Goal: Task Accomplishment & Management: Use online tool/utility

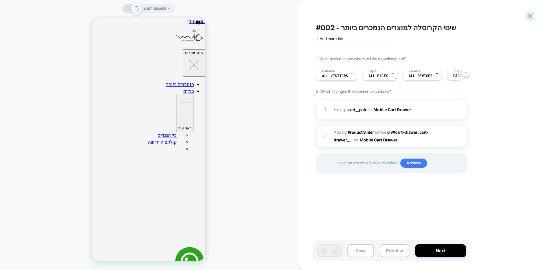
scroll to position [0, 0]
click at [453, 137] on img at bounding box center [453, 136] width 5 height 5
click at [404, 248] on button "Preview" at bounding box center [395, 251] width 30 height 13
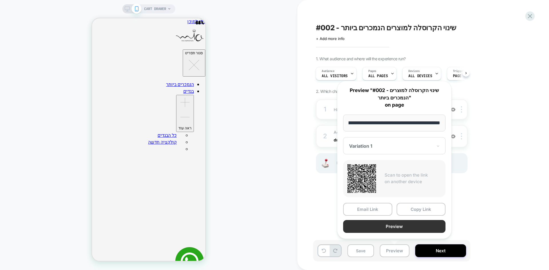
scroll to position [0, 0]
click at [418, 228] on button "Preview" at bounding box center [394, 226] width 102 height 13
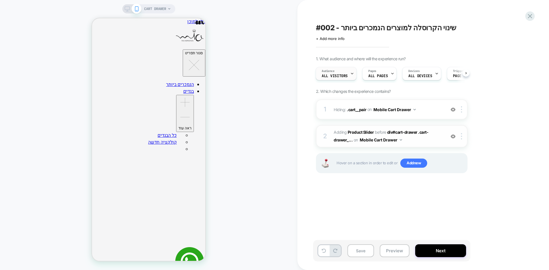
click at [331, 76] on span "All Visitors" at bounding box center [335, 76] width 26 height 4
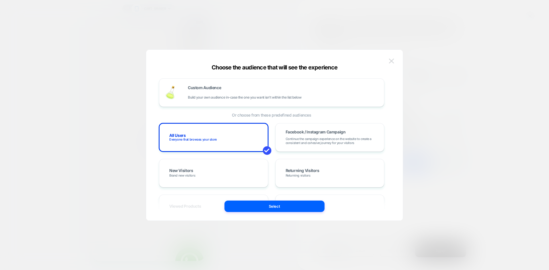
click at [389, 64] on button at bounding box center [391, 61] width 9 height 9
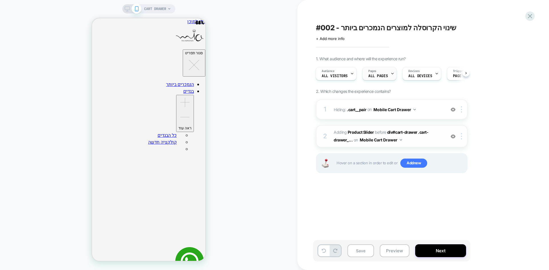
click at [385, 78] on span "ALL PAGES" at bounding box center [377, 76] width 19 height 4
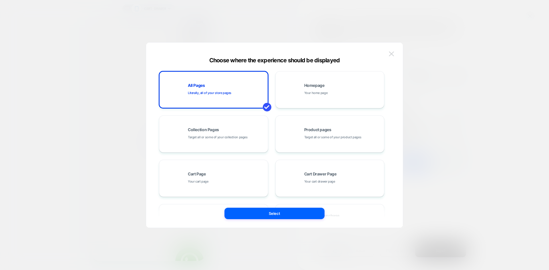
click at [392, 53] on img at bounding box center [391, 53] width 5 height 5
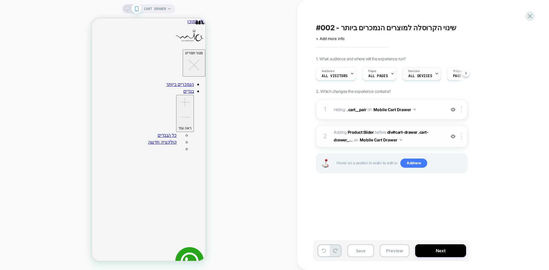
scroll to position [0, 12]
click at [372, 75] on span "ALL PAGES" at bounding box center [366, 76] width 19 height 4
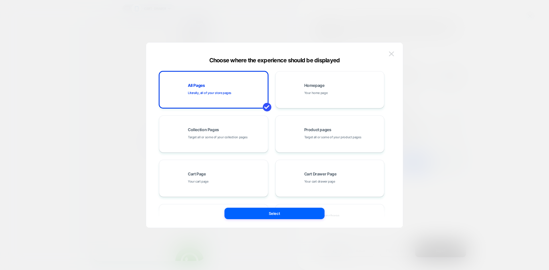
click at [393, 53] on img at bounding box center [391, 53] width 5 height 5
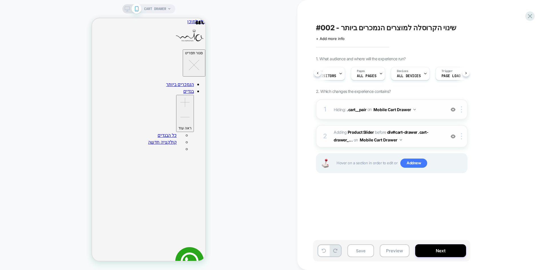
click at [453, 110] on img at bounding box center [453, 109] width 5 height 5
click at [453, 111] on img at bounding box center [453, 109] width 5 height 5
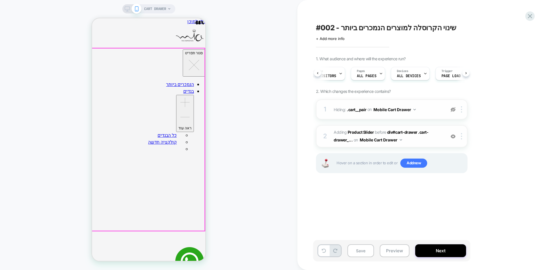
scroll to position [176, 0]
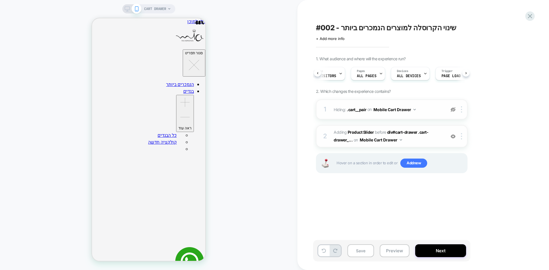
click at [453, 109] on img at bounding box center [453, 109] width 5 height 5
click at [455, 138] on img at bounding box center [453, 136] width 5 height 5
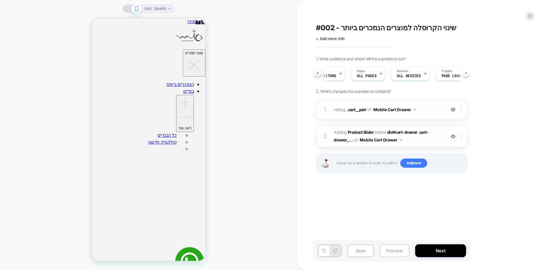
click at [390, 251] on button "Preview" at bounding box center [395, 251] width 30 height 13
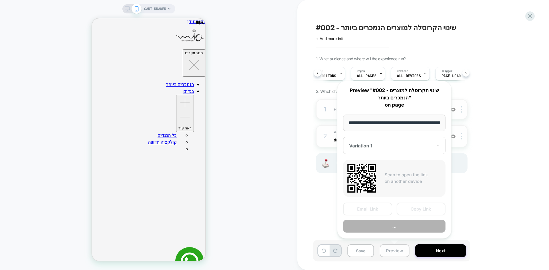
scroll to position [0, 73]
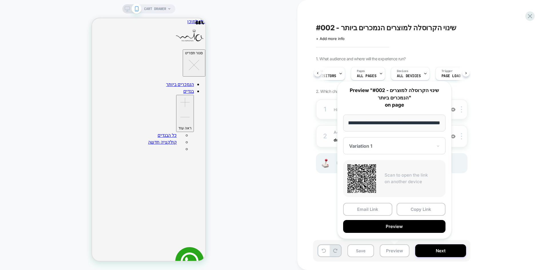
click at [405, 228] on button "Preview" at bounding box center [394, 226] width 102 height 13
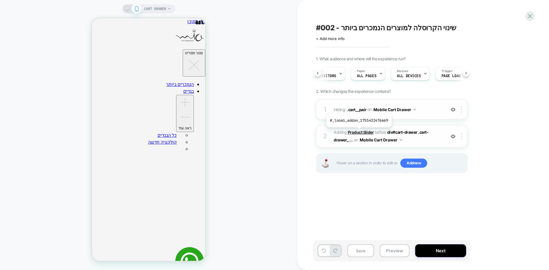
click at [358, 132] on b "Product Slider" at bounding box center [361, 132] width 26 height 5
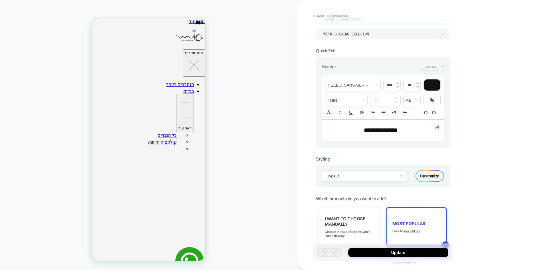
scroll to position [99, 0]
click at [431, 175] on div "Customize" at bounding box center [430, 175] width 29 height 11
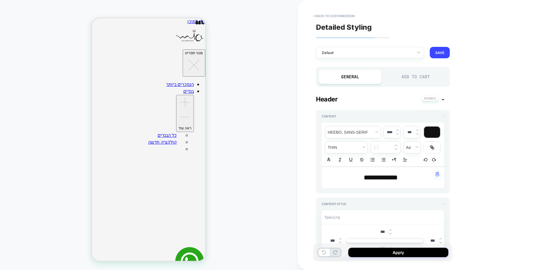
click at [413, 77] on div "Add to Cart" at bounding box center [415, 77] width 63 height 14
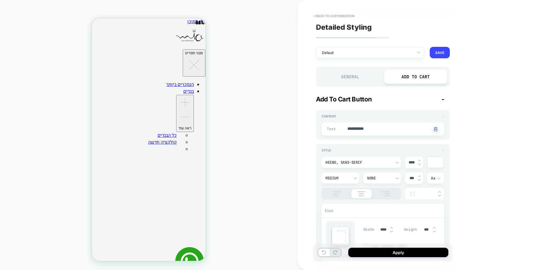
type textarea "*"
drag, startPoint x: 384, startPoint y: 129, endPoint x: 346, endPoint y: 129, distance: 38.0
click at [346, 129] on div "**********" at bounding box center [383, 129] width 122 height 13
paste textarea
type textarea "********"
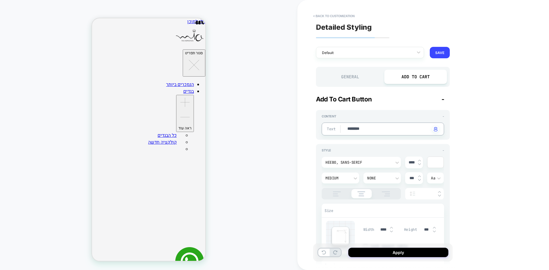
type textarea "*"
type textarea "********"
type textarea "*"
drag, startPoint x: 367, startPoint y: 128, endPoint x: 336, endPoint y: 130, distance: 30.3
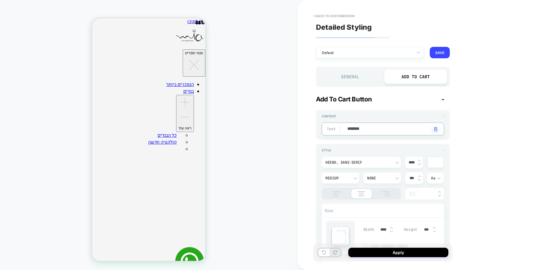
click at [327, 129] on div "Text ******** Click to change to alternative text" at bounding box center [383, 129] width 122 height 13
paste textarea "**"
type textarea "**********"
type textarea "*"
type textarea "**********"
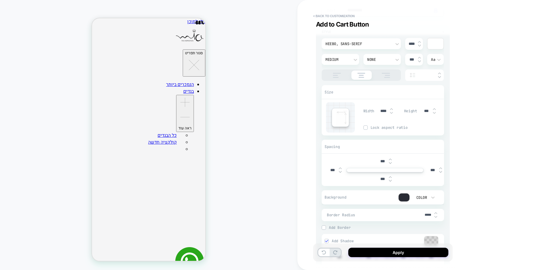
scroll to position [172, 0]
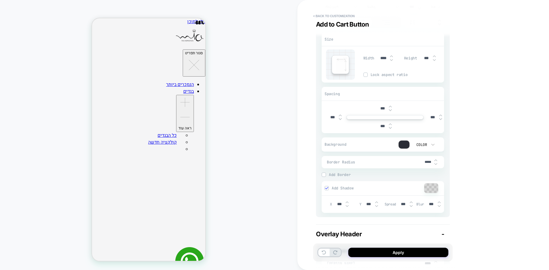
click at [404, 143] on div at bounding box center [404, 145] width 11 height 8
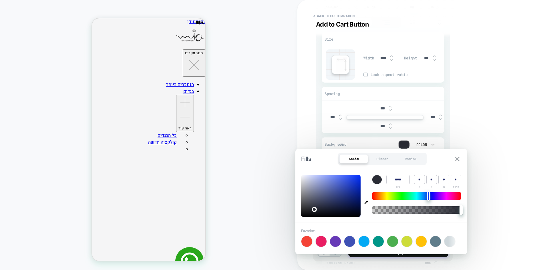
type textarea "*"
click at [366, 202] on icon "button" at bounding box center [366, 203] width 4 height 4
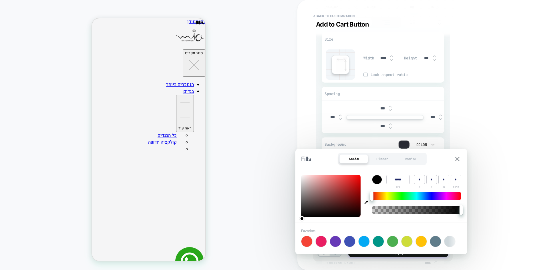
type input "******"
type input "*"
click at [507, 118] on div "**********" at bounding box center [423, 135] width 252 height 270
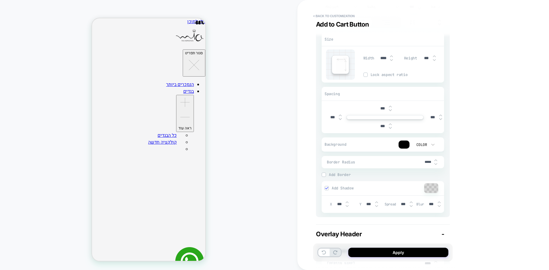
scroll to position [86, 0]
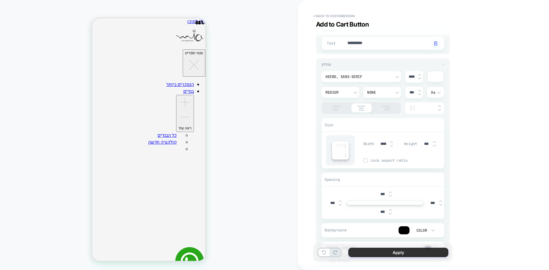
click at [392, 256] on button "Apply" at bounding box center [398, 252] width 100 height 9
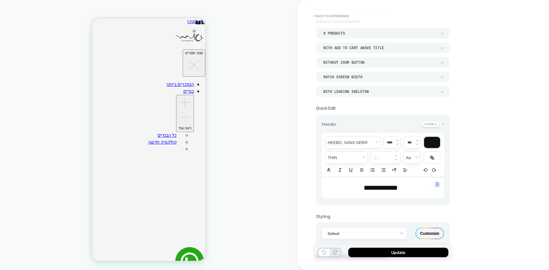
scroll to position [114, 0]
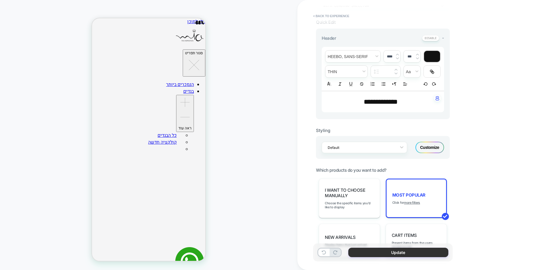
click at [385, 254] on button "Update" at bounding box center [398, 252] width 100 height 9
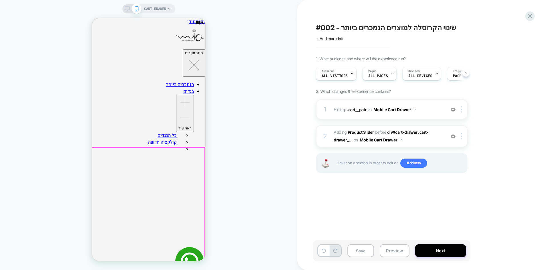
scroll to position [99, 0]
click at [360, 250] on button "Save" at bounding box center [361, 251] width 27 height 13
click at [390, 250] on button "Preview" at bounding box center [395, 251] width 30 height 13
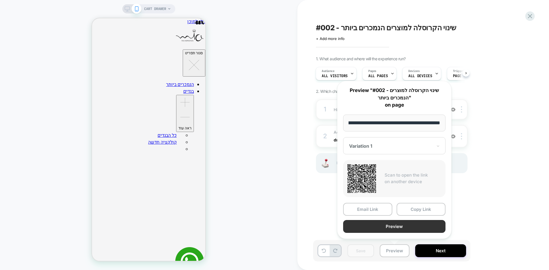
scroll to position [0, 0]
click at [394, 226] on button "Preview" at bounding box center [394, 226] width 102 height 13
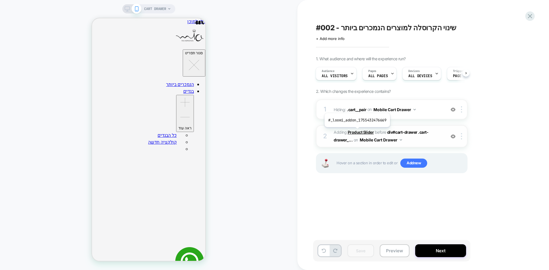
click at [357, 132] on b "Product Slider" at bounding box center [361, 132] width 26 height 5
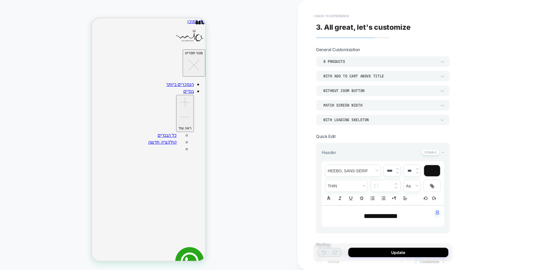
click at [324, 17] on button "< Back to experience" at bounding box center [331, 15] width 42 height 9
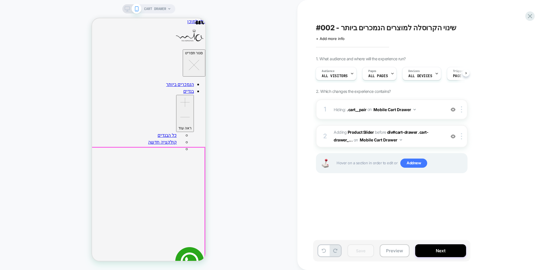
scroll to position [99, 0]
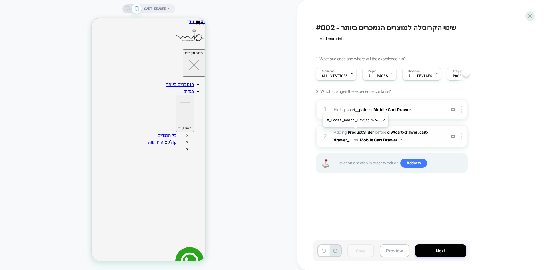
click at [355, 132] on b "Product Slider" at bounding box center [361, 132] width 26 height 5
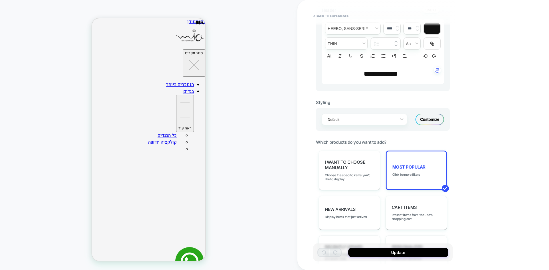
scroll to position [143, 0]
click at [431, 120] on div "Customize" at bounding box center [430, 118] width 29 height 11
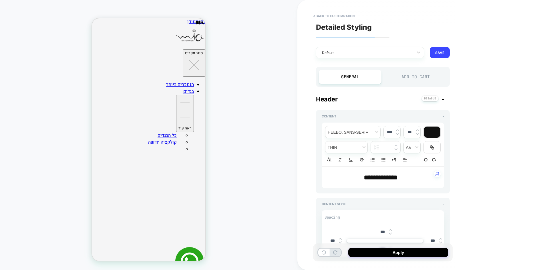
click at [416, 78] on div "Add to Cart" at bounding box center [415, 77] width 63 height 14
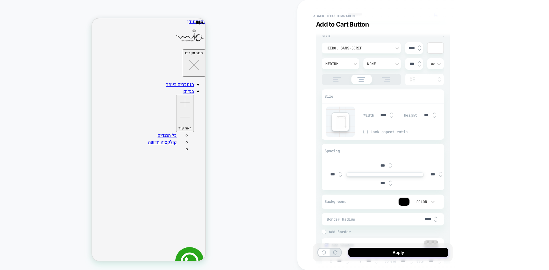
scroll to position [57, 0]
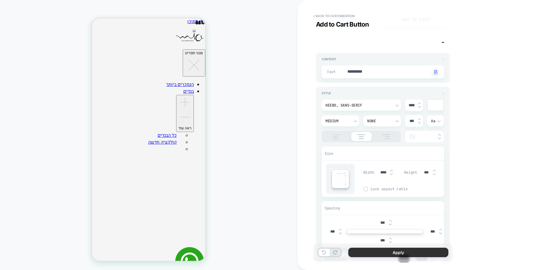
click at [395, 252] on button "Apply" at bounding box center [398, 252] width 100 height 9
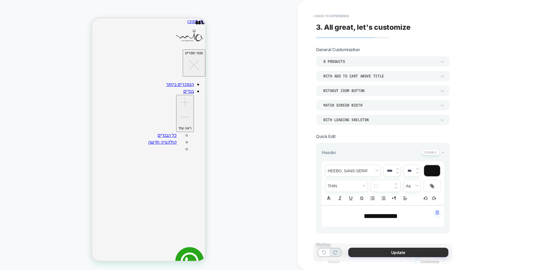
click at [396, 252] on button "Update" at bounding box center [398, 252] width 100 height 9
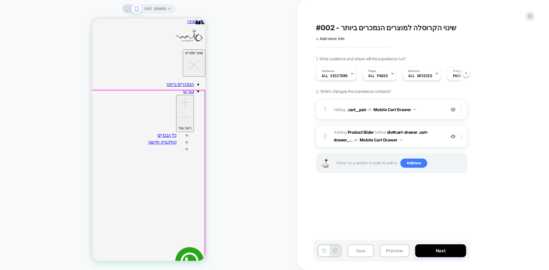
scroll to position [99, 0]
click at [354, 249] on button "Save" at bounding box center [361, 251] width 27 height 13
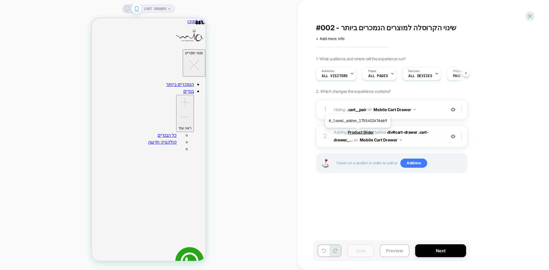
click at [357, 132] on b "Product Slider" at bounding box center [361, 132] width 26 height 5
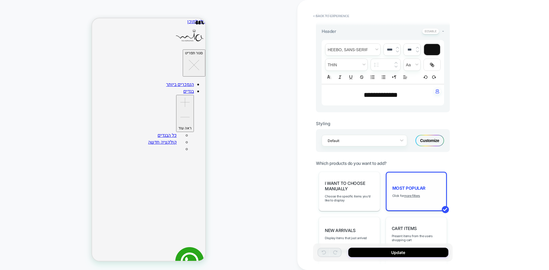
scroll to position [86, 0]
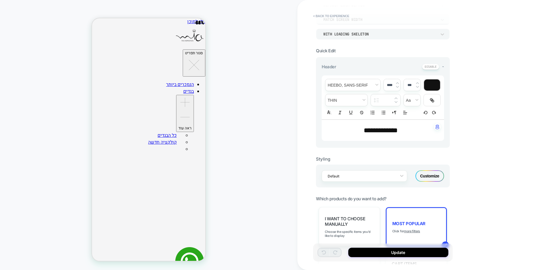
click at [430, 174] on div "Customize" at bounding box center [430, 175] width 29 height 11
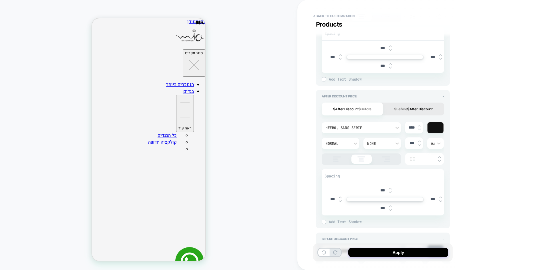
scroll to position [429, 0]
click at [407, 109] on button "$Before $After Discount" at bounding box center [413, 107] width 61 height 13
click at [353, 105] on button "$After Discount $Before" at bounding box center [352, 107] width 61 height 13
click at [404, 105] on button "$Before $After Discount" at bounding box center [413, 107] width 61 height 13
click at [338, 109] on button "$After Discount $Before" at bounding box center [352, 107] width 61 height 13
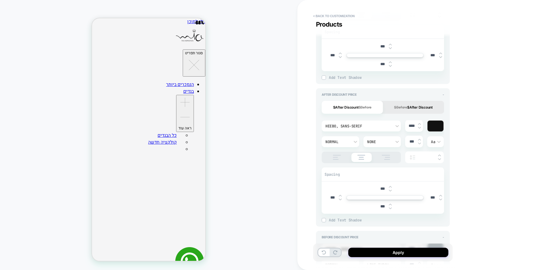
type textarea "*"
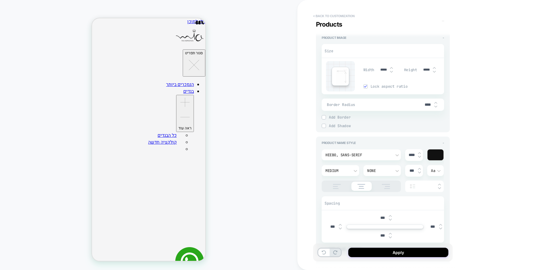
click at [325, 15] on button "< Back to customization" at bounding box center [333, 15] width 47 height 9
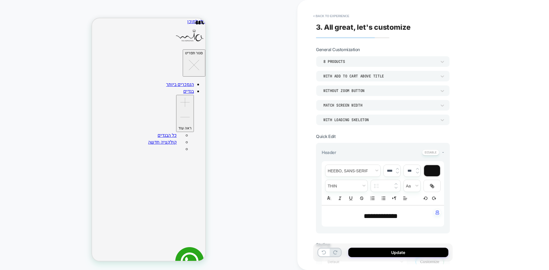
scroll to position [99, 0]
click at [328, 15] on button "< Back to experience" at bounding box center [331, 15] width 42 height 9
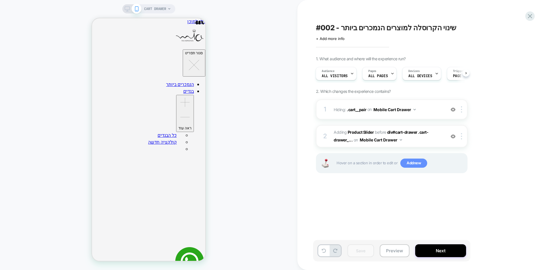
click at [412, 167] on span "Add new" at bounding box center [413, 163] width 27 height 9
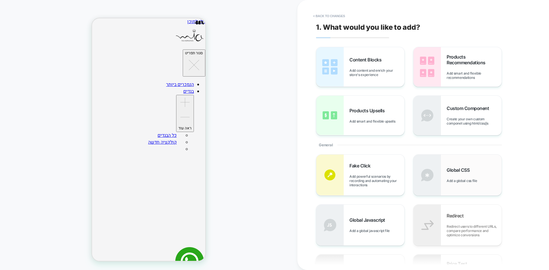
click at [435, 178] on img at bounding box center [427, 175] width 27 height 41
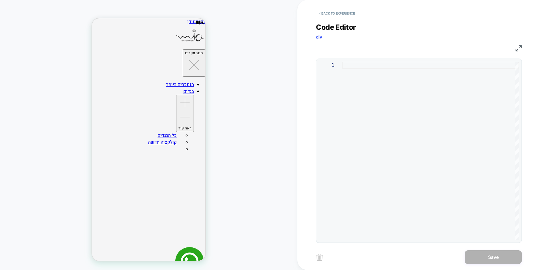
click at [351, 80] on div at bounding box center [430, 151] width 177 height 178
type textarea "**********"
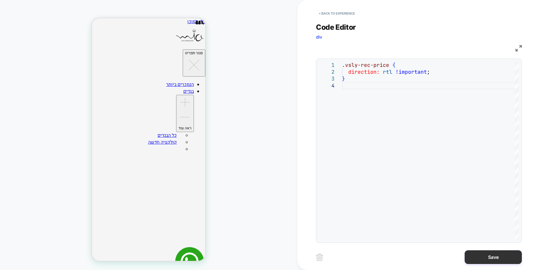
click at [485, 257] on button "Save" at bounding box center [493, 258] width 57 height 14
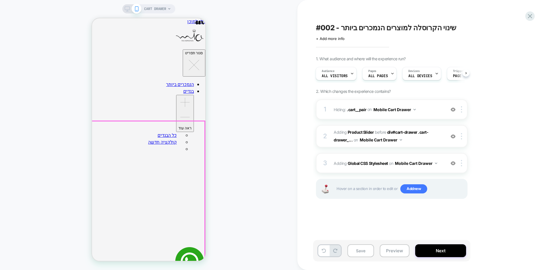
scroll to position [86, 0]
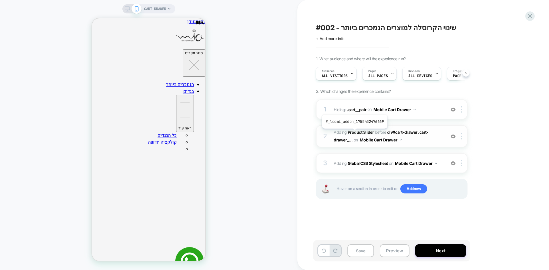
click at [354, 133] on b "Product Slider" at bounding box center [361, 132] width 26 height 5
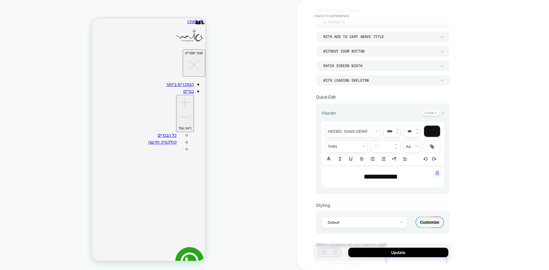
scroll to position [57, 0]
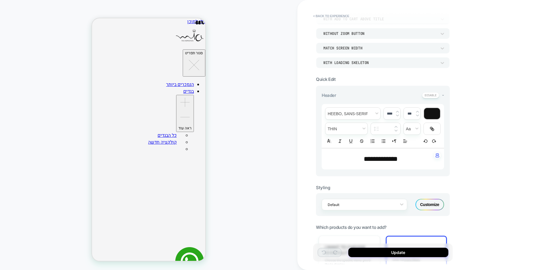
click at [434, 206] on div "Customize" at bounding box center [430, 204] width 29 height 11
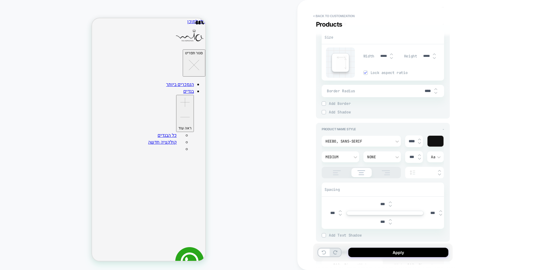
scroll to position [315, 0]
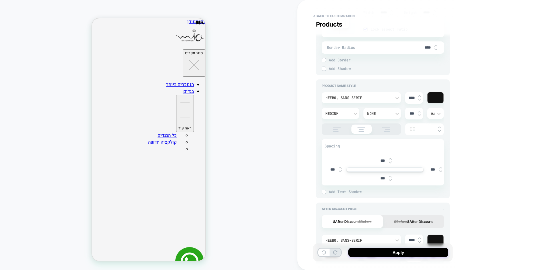
click at [408, 220] on button "$Before $After Discount" at bounding box center [413, 221] width 61 height 13
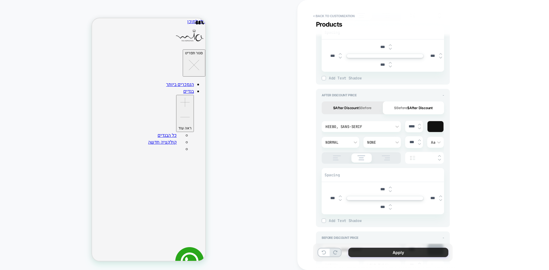
scroll to position [429, 0]
click at [387, 253] on button "Apply" at bounding box center [398, 252] width 100 height 9
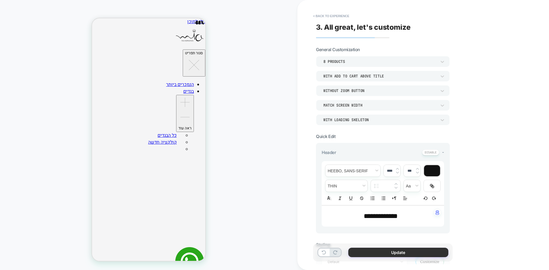
click at [389, 253] on button "Update" at bounding box center [398, 252] width 100 height 9
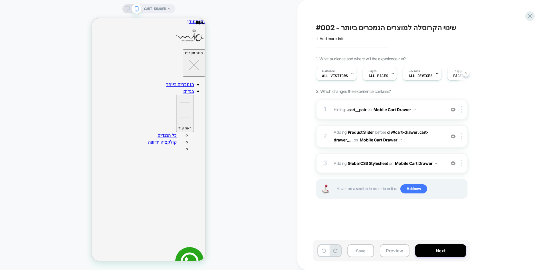
scroll to position [0, 0]
click at [367, 252] on button "Save" at bounding box center [361, 251] width 27 height 13
click at [353, 31] on span "#002 - שינוי הקרוסלה למוצרים הנמכרים ביותר" at bounding box center [386, 27] width 140 height 9
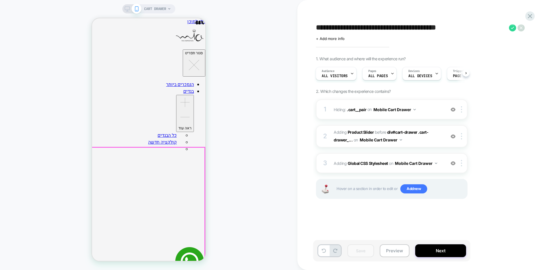
scroll to position [99, 0]
click at [398, 252] on button "Preview" at bounding box center [395, 251] width 30 height 13
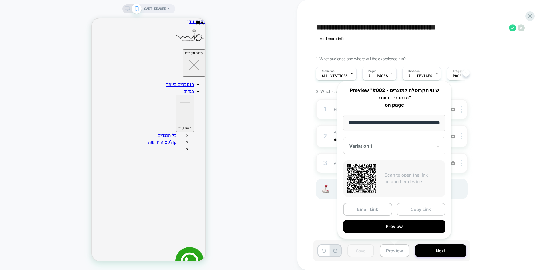
scroll to position [0, 0]
click at [418, 211] on button "Copy Link" at bounding box center [421, 209] width 49 height 13
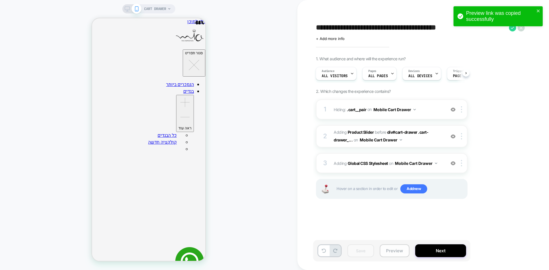
click at [397, 249] on button "Preview" at bounding box center [395, 251] width 30 height 13
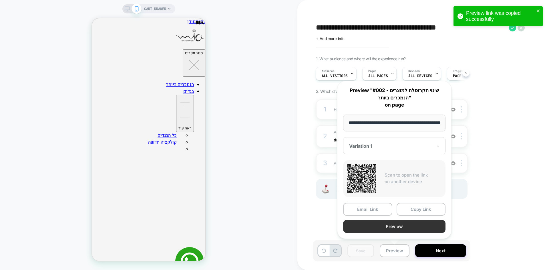
click at [402, 226] on button "Preview" at bounding box center [394, 226] width 102 height 13
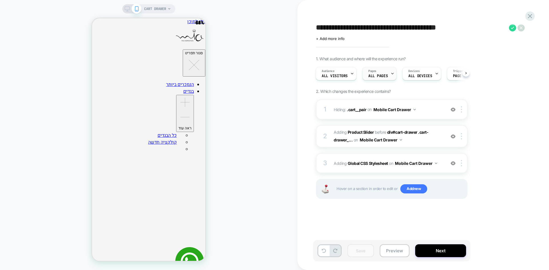
click at [389, 76] on div "Pages ALL PAGES" at bounding box center [378, 73] width 31 height 13
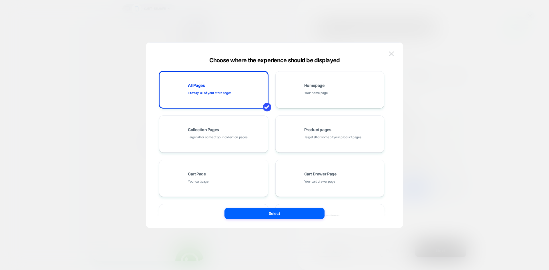
click at [390, 52] on img at bounding box center [391, 53] width 5 height 5
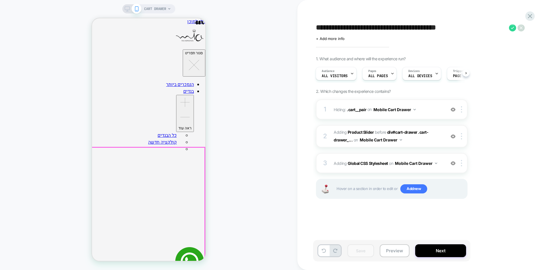
scroll to position [86, 0]
click at [352, 131] on b "Product Slider" at bounding box center [361, 132] width 26 height 5
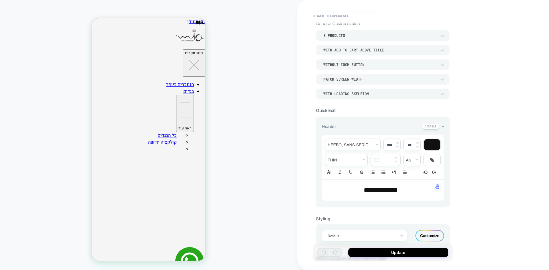
scroll to position [0, 0]
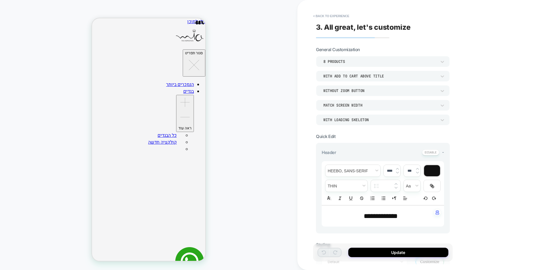
click at [357, 103] on div "Match Screen Width" at bounding box center [380, 105] width 113 height 5
click at [496, 100] on div at bounding box center [274, 135] width 549 height 270
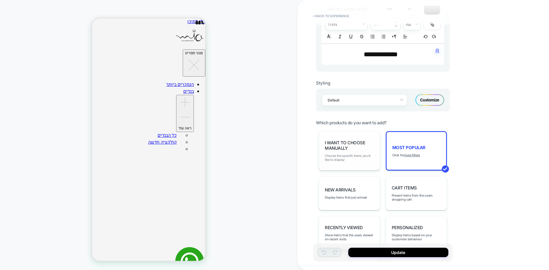
scroll to position [172, 0]
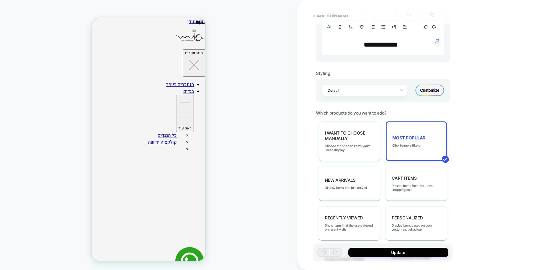
click at [437, 93] on div "Customize" at bounding box center [430, 90] width 29 height 11
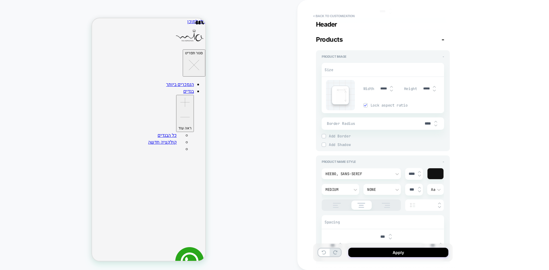
type textarea "*"
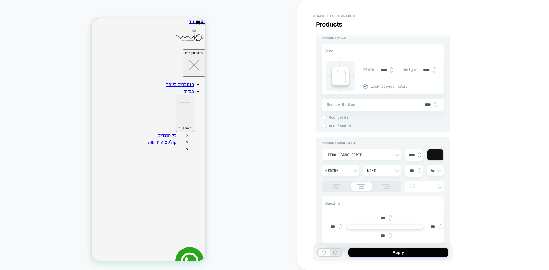
drag, startPoint x: 383, startPoint y: 70, endPoint x: 374, endPoint y: 69, distance: 8.6
click at [374, 69] on div "Width *****" at bounding box center [383, 70] width 38 height 12
click at [377, 69] on input "*****" at bounding box center [383, 70] width 13 height 4
drag, startPoint x: 384, startPoint y: 70, endPoint x: 376, endPoint y: 70, distance: 8.0
click at [376, 70] on div "Width *****" at bounding box center [383, 70] width 38 height 12
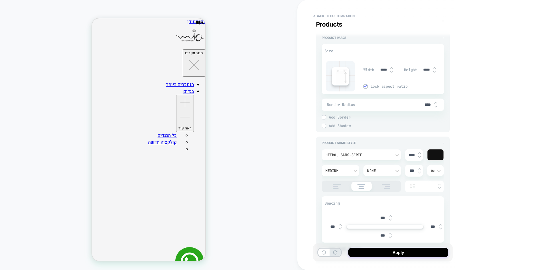
type input "***"
type textarea "*"
type input "*****"
type textarea "*"
type input "*****"
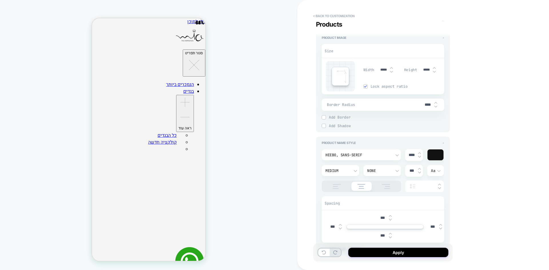
scroll to position [53, 0]
type textarea "*"
type input "*****"
click at [329, 18] on button "< Back to customization" at bounding box center [333, 15] width 47 height 9
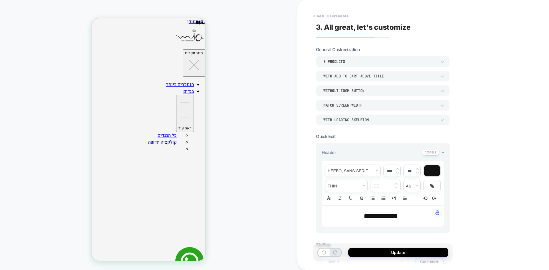
click at [328, 14] on button "< Back to experience" at bounding box center [331, 15] width 42 height 9
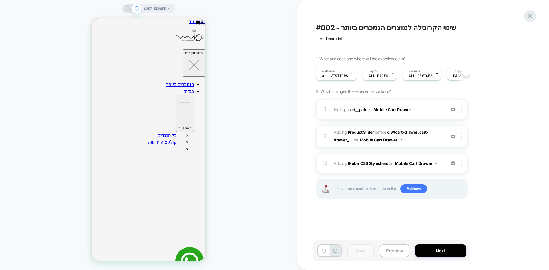
scroll to position [0, 0]
click at [534, 17] on icon at bounding box center [530, 16] width 8 height 8
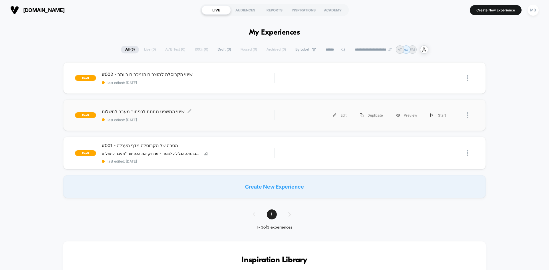
click at [187, 115] on div "שינוי המשפט מתחת לכפתור מעבר לתשלום Click to edit experience details Click to e…" at bounding box center [188, 115] width 172 height 13
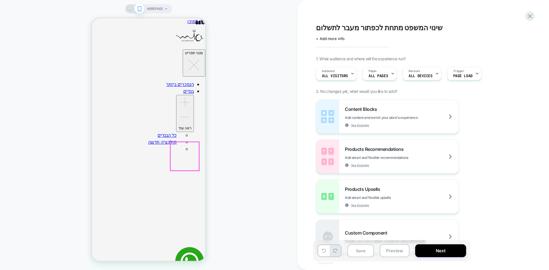
scroll to position [43, 0]
click at [531, 15] on icon at bounding box center [530, 16] width 8 height 8
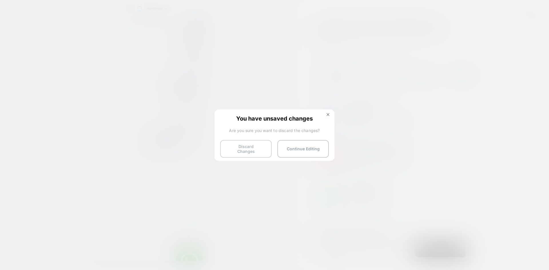
click at [242, 150] on button "Discard Changes" at bounding box center [245, 149] width 51 height 18
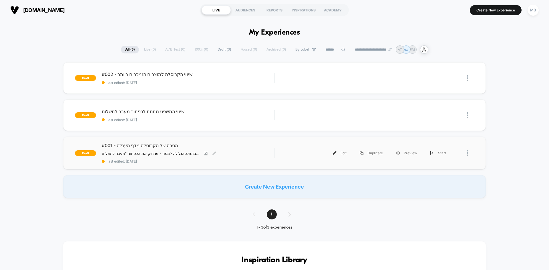
click at [182, 159] on div "#001 - הסרה של הקרוסלה מדף העגלה הסחת דעת מהמטרה העיקרית - המעבר לקופה החלטה נו…" at bounding box center [188, 153] width 172 height 21
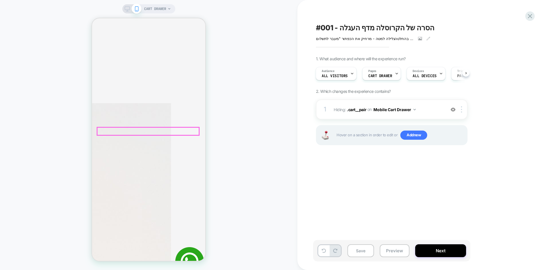
scroll to position [29, 0]
click at [529, 16] on icon at bounding box center [530, 16] width 8 height 8
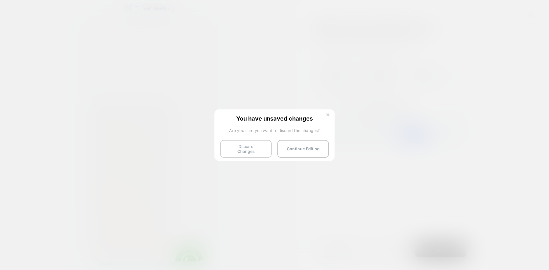
click at [243, 149] on button "Discard Changes" at bounding box center [245, 149] width 51 height 18
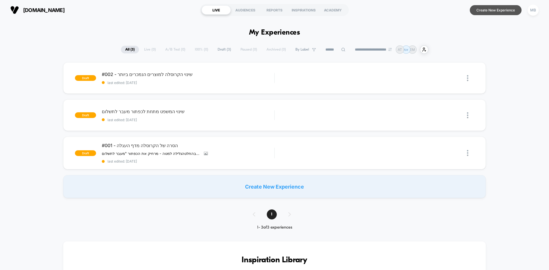
click at [495, 13] on button "Create New Experience" at bounding box center [496, 10] width 52 height 10
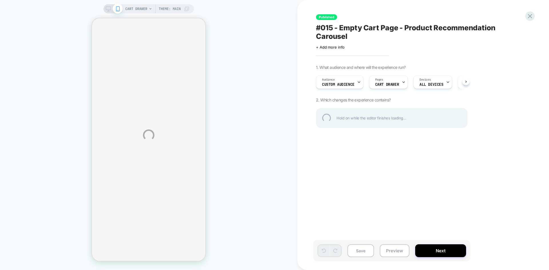
select select "**********"
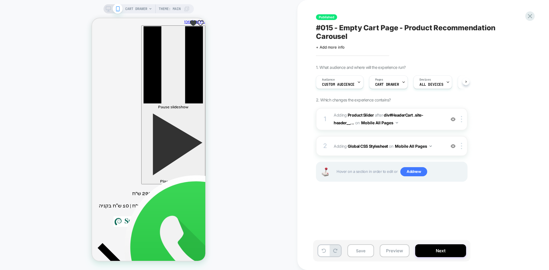
scroll to position [0, 0]
click at [361, 147] on b "Global CSS Stylesheet" at bounding box center [368, 146] width 40 height 5
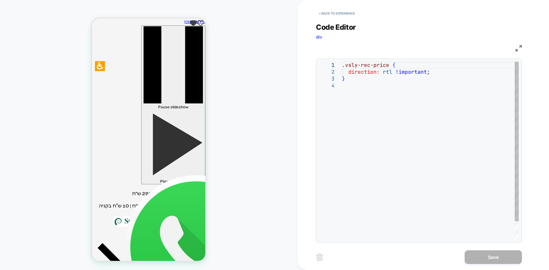
scroll to position [0, 0]
click at [354, 90] on div ".vsly-rec-price { direction: rtl !important ; }" at bounding box center [430, 161] width 177 height 199
drag, startPoint x: 359, startPoint y: 92, endPoint x: 337, endPoint y: 63, distance: 36.1
click at [342, 63] on div ".vsly-rec-price { direction: rtl !important ; }" at bounding box center [430, 161] width 177 height 199
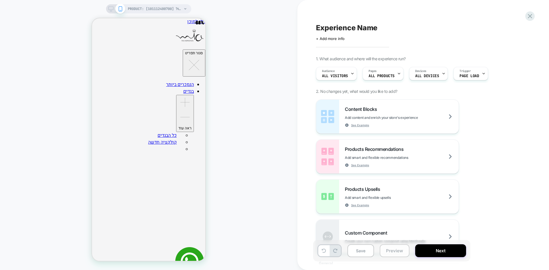
click at [405, 254] on button "Preview" at bounding box center [395, 251] width 30 height 13
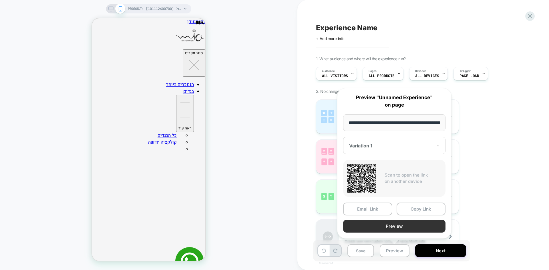
click at [401, 225] on button "Preview" at bounding box center [394, 226] width 102 height 13
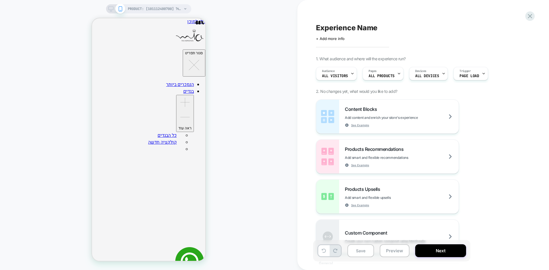
click at [334, 24] on span "Experience Name" at bounding box center [346, 27] width 61 height 9
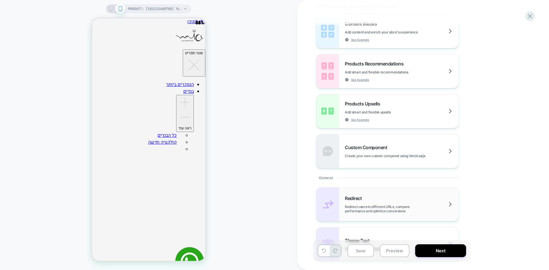
scroll to position [86, 0]
type textarea "**********"
click at [380, 155] on span "Create your own custom componet using html/css/js" at bounding box center [399, 156] width 109 height 4
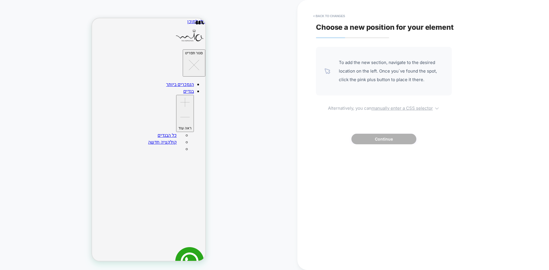
click at [394, 108] on u "manually enter a CSS selector" at bounding box center [402, 108] width 61 height 5
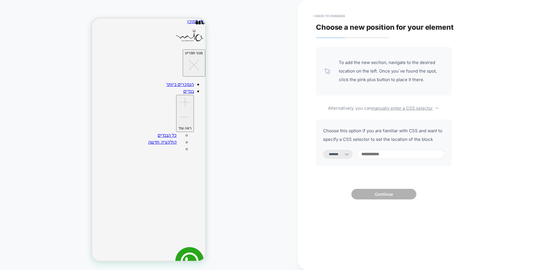
drag, startPoint x: 328, startPoint y: 155, endPoint x: 332, endPoint y: 156, distance: 3.2
click at [328, 155] on select "**********" at bounding box center [337, 154] width 29 height 9
click at [323, 150] on select "**********" at bounding box center [337, 154] width 29 height 9
click at [327, 14] on button "< Back to changes" at bounding box center [329, 15] width 38 height 9
select select "*******"
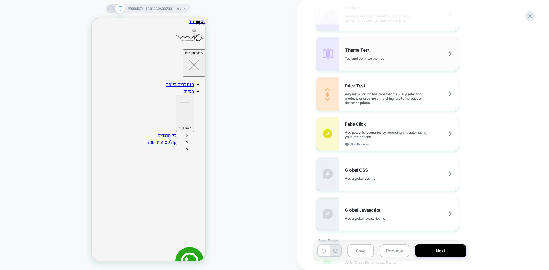
scroll to position [286, 0]
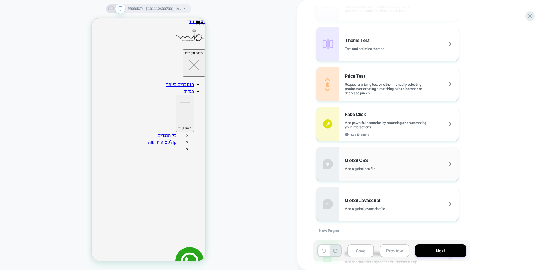
click at [354, 162] on span "Global CSS" at bounding box center [358, 161] width 26 height 6
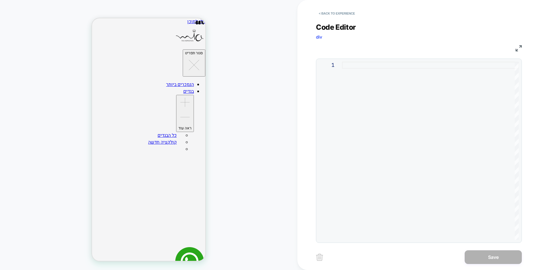
click at [372, 72] on div at bounding box center [430, 151] width 177 height 178
drag, startPoint x: 239, startPoint y: 128, endPoint x: 265, endPoint y: 128, distance: 25.7
click at [239, 128] on div "PRODUCT: טופ אימון חתכים אלכסוניים שילוב רשת כחול [101112400700] PRODUCT: טופ א…" at bounding box center [148, 135] width 297 height 259
click at [363, 132] on div at bounding box center [430, 151] width 177 height 178
type textarea "**********"
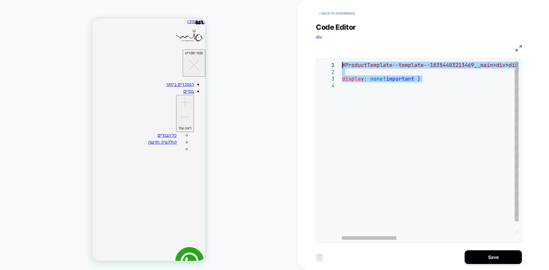
drag, startPoint x: 364, startPoint y: 109, endPoint x: 297, endPoint y: 51, distance: 88.2
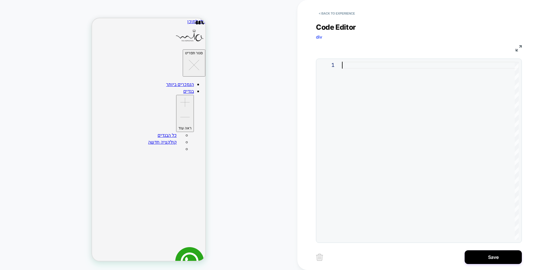
click at [368, 96] on div at bounding box center [430, 151] width 177 height 178
type textarea "**********"
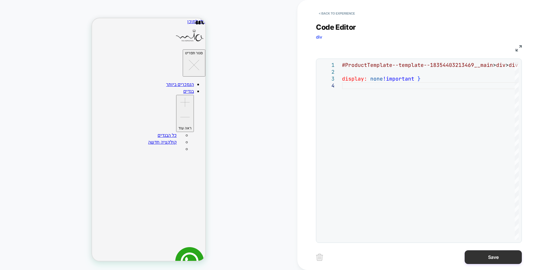
click at [477, 257] on button "Save" at bounding box center [493, 258] width 57 height 14
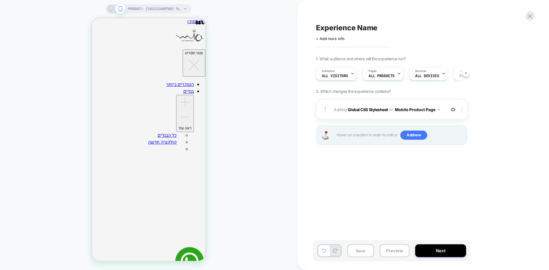
scroll to position [0, 0]
click at [337, 25] on span "Experience Name" at bounding box center [346, 27] width 61 height 9
type textarea "**********"
click at [364, 251] on button "Save" at bounding box center [361, 251] width 27 height 13
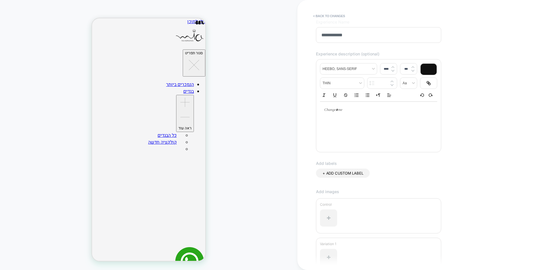
scroll to position [95, 0]
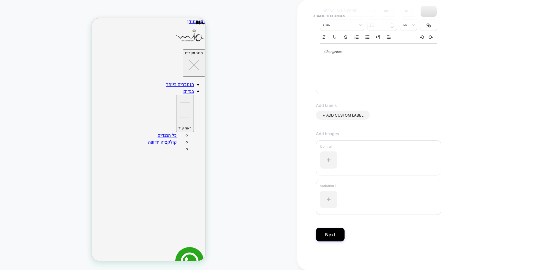
type input "**********"
click at [482, 197] on div "Add images Control Variation 1" at bounding box center [420, 179] width 209 height 97
click at [334, 238] on button "Next" at bounding box center [330, 235] width 29 height 14
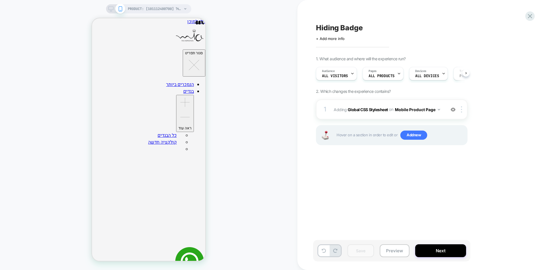
scroll to position [0, 0]
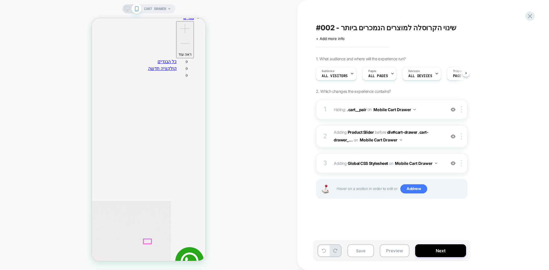
scroll to position [172, 0]
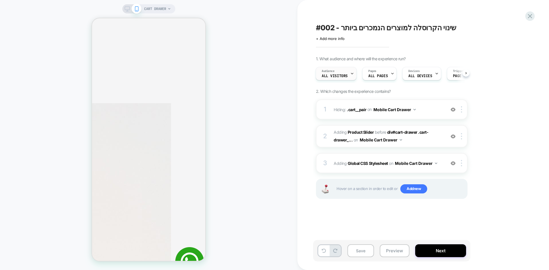
click at [346, 76] on span "All Visitors" at bounding box center [335, 76] width 26 height 4
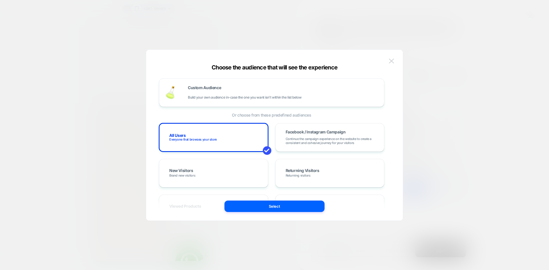
click at [390, 61] on img at bounding box center [391, 61] width 5 height 5
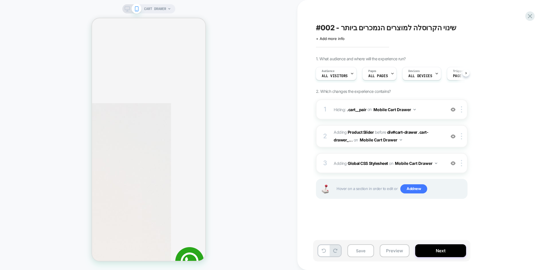
click at [247, 139] on div "CART DRAWER" at bounding box center [148, 135] width 297 height 259
click at [345, 78] on div "Audience All Visitors" at bounding box center [334, 73] width 37 height 13
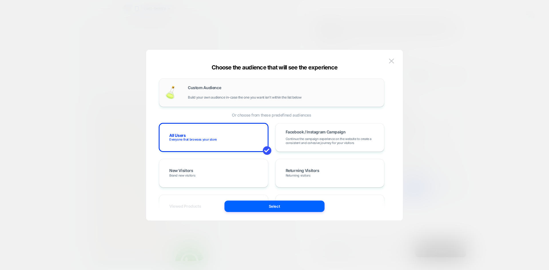
click at [298, 98] on span "Build your own audience in-case the one you want isn't within the list below" at bounding box center [245, 98] width 114 height 4
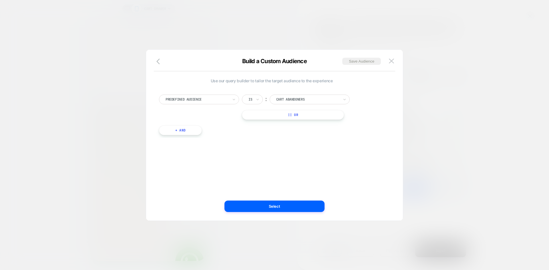
click at [212, 101] on div at bounding box center [197, 99] width 63 height 5
click at [182, 187] on div "Cart Items Count" at bounding box center [202, 187] width 74 height 9
click at [277, 205] on button "Select" at bounding box center [275, 206] width 100 height 11
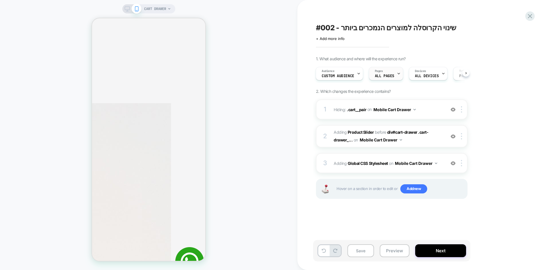
click at [386, 78] on span "ALL PAGES" at bounding box center [384, 76] width 19 height 4
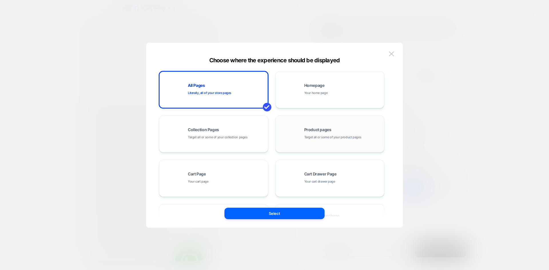
click at [304, 132] on div "Product pages Target all or some of your product pages" at bounding box center [342, 134] width 77 height 12
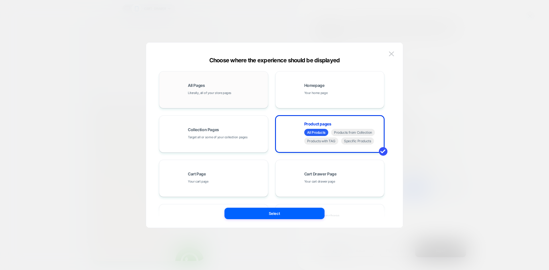
click at [235, 91] on div "All Pages Literally, all of your store pages" at bounding box center [226, 90] width 77 height 12
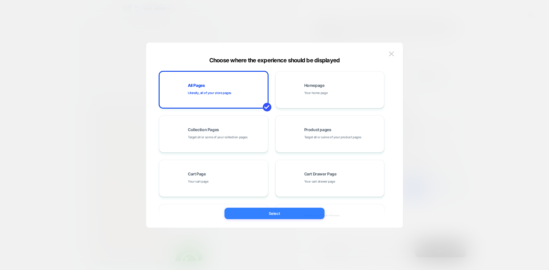
click at [283, 214] on button "Select" at bounding box center [275, 213] width 100 height 11
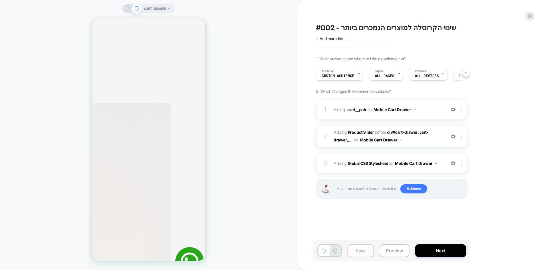
click at [358, 251] on button "Save" at bounding box center [361, 251] width 27 height 13
click at [355, 31] on span "#002 - שינוי הקרוסלה למוצרים הנמכרים ביותר" at bounding box center [386, 27] width 140 height 9
click at [535, 14] on div "**********" at bounding box center [423, 135] width 252 height 270
click at [533, 14] on icon at bounding box center [530, 16] width 8 height 8
